Goal: Task Accomplishment & Management: Manage account settings

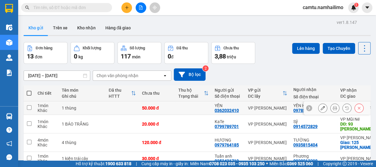
click at [27, 108] on input "checkbox" at bounding box center [29, 107] width 5 height 5
checkbox input "true"
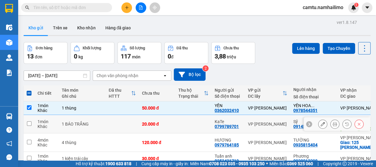
scroll to position [27, 0]
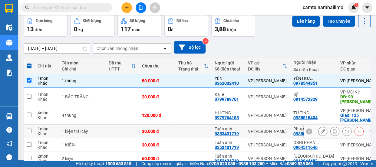
click at [28, 131] on input "checkbox" at bounding box center [29, 131] width 5 height 5
checkbox input "true"
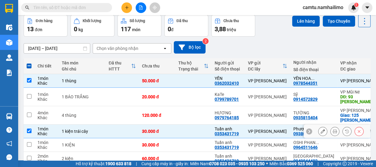
scroll to position [55, 0]
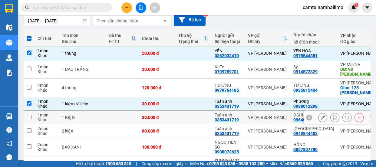
click at [29, 117] on input "checkbox" at bounding box center [29, 117] width 5 height 5
checkbox input "true"
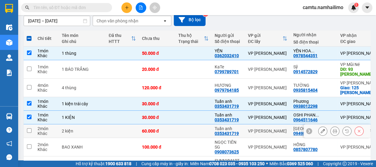
click at [30, 131] on input "checkbox" at bounding box center [29, 130] width 5 height 5
checkbox input "true"
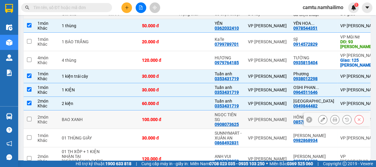
scroll to position [110, 0]
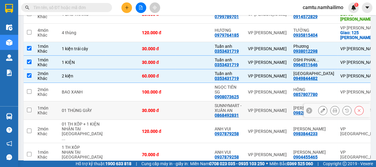
click at [28, 111] on input "checkbox" at bounding box center [29, 110] width 5 height 5
checkbox input "true"
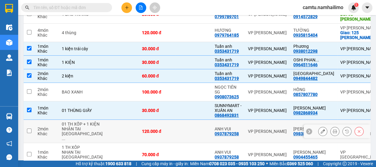
click at [31, 134] on td at bounding box center [29, 131] width 11 height 23
checkbox input "true"
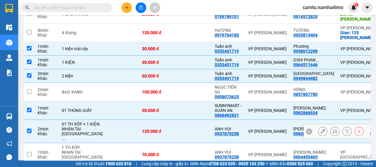
scroll to position [138, 0]
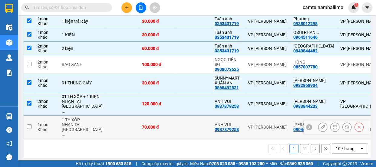
click at [28, 125] on input "checkbox" at bounding box center [29, 127] width 5 height 5
checkbox input "true"
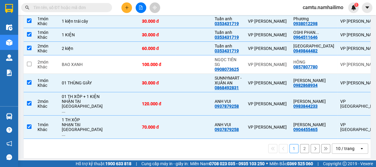
scroll to position [27, 0]
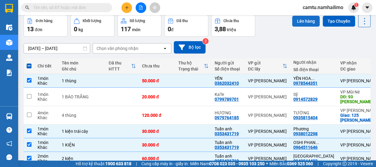
click at [296, 21] on button "Lên hàng" at bounding box center [306, 21] width 28 height 11
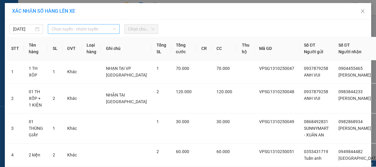
click at [79, 32] on span "Chọn tuyến - nhóm tuyến" at bounding box center [84, 29] width 65 height 9
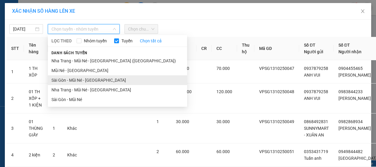
click at [86, 82] on li "Sài Gòn - Mũi Né - Nha Trang" at bounding box center [117, 80] width 139 height 10
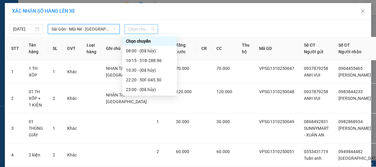
click at [136, 28] on span "Chọn chuyến" at bounding box center [141, 29] width 26 height 9
click at [143, 82] on div "22:20 - 50F-045.50" at bounding box center [149, 80] width 47 height 7
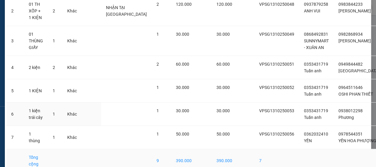
scroll to position [162, 0]
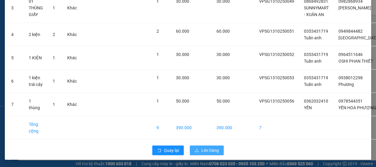
click at [202, 153] on span "Lên hàng" at bounding box center [211, 150] width 18 height 7
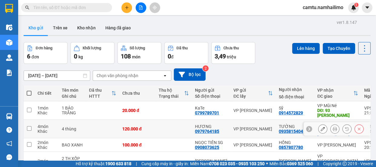
scroll to position [27, 0]
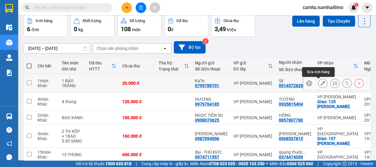
click at [321, 82] on icon at bounding box center [323, 83] width 4 height 4
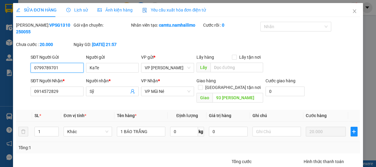
type input "0799789701"
type input "KaTe"
type input "0914572829"
type input "Sỹ"
type input "93 NGUYỄN ĐÌNH CHIỂU"
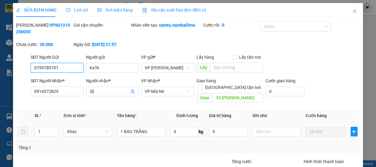
type input "20.000"
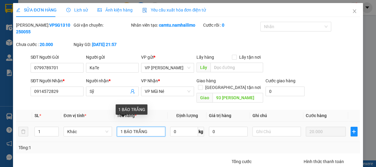
drag, startPoint x: 125, startPoint y: 125, endPoint x: 152, endPoint y: 124, distance: 27.9
click at [152, 127] on input "1 BÁO TRẮNG" at bounding box center [141, 132] width 48 height 10
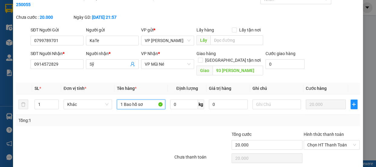
scroll to position [44, 0]
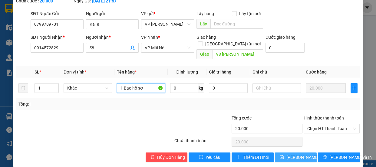
type input "1 Bao hồ sơ"
click at [297, 154] on span "Lưu thay đổi" at bounding box center [311, 157] width 48 height 7
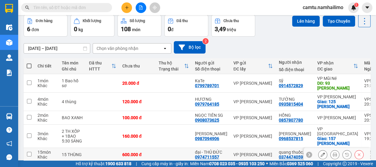
scroll to position [55, 0]
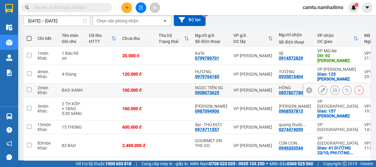
click at [27, 92] on input "checkbox" at bounding box center [29, 90] width 5 height 5
checkbox input "true"
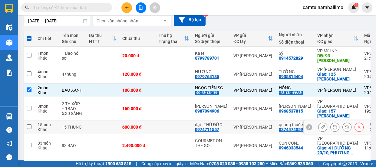
scroll to position [78, 0]
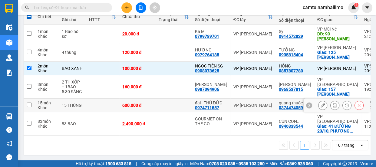
click at [30, 107] on input "checkbox" at bounding box center [29, 105] width 5 height 5
checkbox input "true"
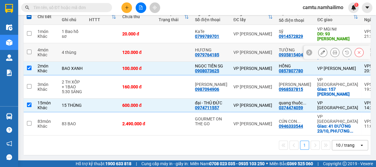
scroll to position [0, 0]
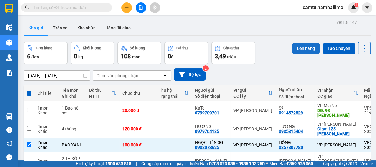
click at [302, 47] on button "Lên hàng" at bounding box center [306, 48] width 28 height 11
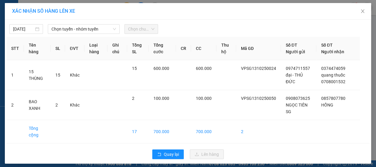
click at [135, 33] on span "Chọn chuyến" at bounding box center [141, 29] width 26 height 9
click at [96, 29] on span "Chọn tuyến - nhóm tuyến" at bounding box center [84, 29] width 65 height 9
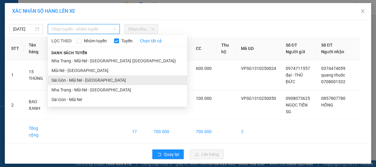
click at [102, 81] on li "Sài Gòn - Mũi Né - Nha Trang" at bounding box center [117, 80] width 139 height 10
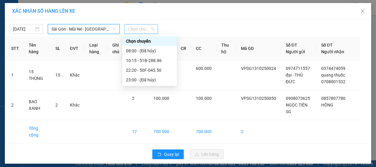
click at [137, 31] on span "Chọn chuyến" at bounding box center [141, 29] width 26 height 9
click at [142, 74] on div "22:20 - 50F-045.50" at bounding box center [149, 70] width 55 height 10
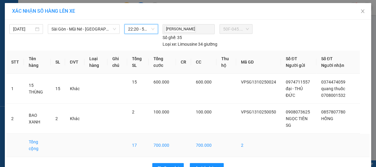
scroll to position [17, 0]
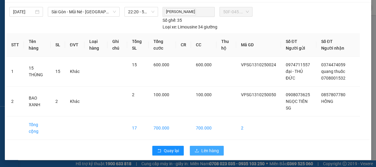
click at [203, 149] on span "Lên hàng" at bounding box center [211, 151] width 18 height 7
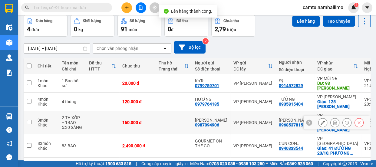
scroll to position [42, 0]
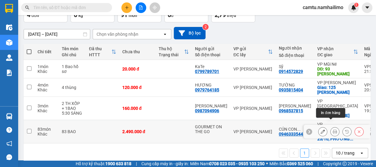
click at [333, 130] on icon at bounding box center [335, 132] width 4 height 4
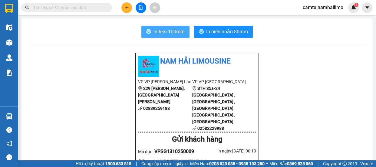
click at [157, 31] on span "In tem 100mm" at bounding box center [169, 32] width 31 height 8
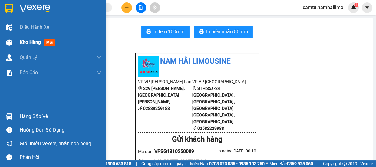
click at [13, 43] on div at bounding box center [9, 42] width 11 height 11
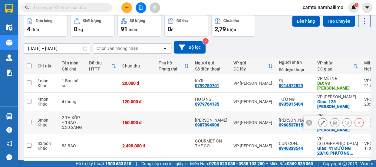
scroll to position [42, 0]
